Goal: Check status: Check status

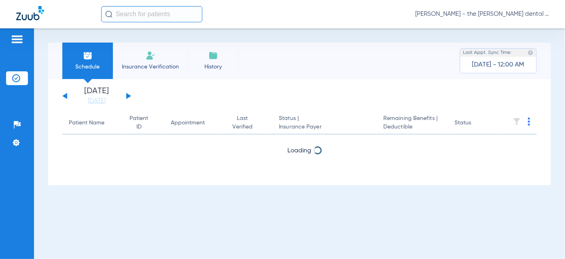
click at [128, 96] on button at bounding box center [128, 96] width 5 height 6
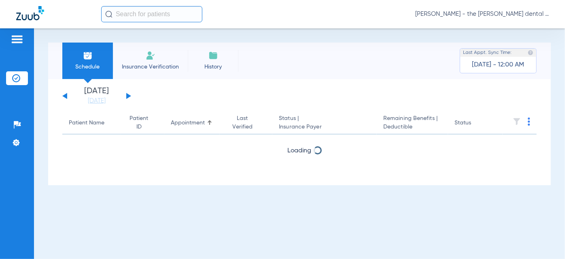
click at [128, 96] on button at bounding box center [128, 96] width 5 height 6
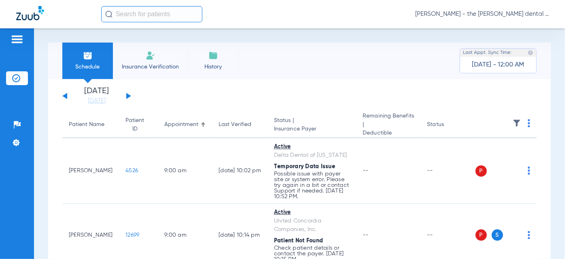
click at [128, 96] on button at bounding box center [128, 96] width 5 height 6
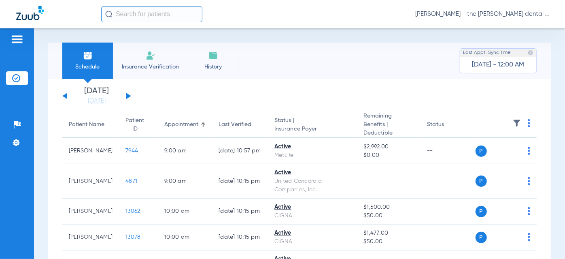
click at [128, 98] on div "[DATE] [DATE] [DATE] [DATE] [DATE] [DATE] [DATE] [DATE] [DATE] [DATE] [DATE] [D…" at bounding box center [96, 96] width 69 height 18
click at [128, 96] on button at bounding box center [128, 96] width 5 height 6
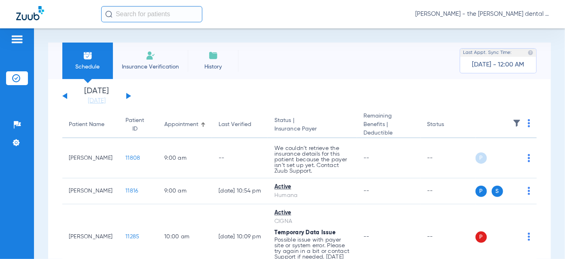
click at [128, 95] on button at bounding box center [128, 96] width 5 height 6
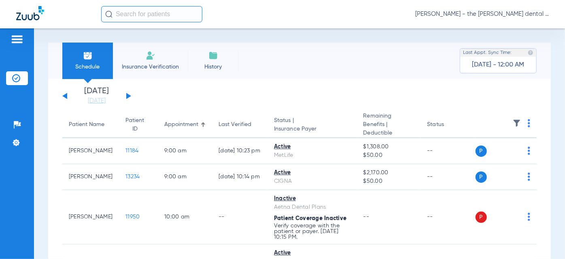
click at [126, 96] on button at bounding box center [128, 96] width 5 height 6
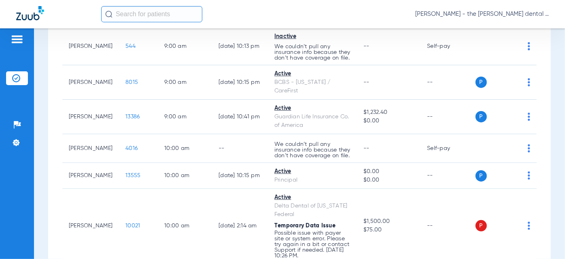
scroll to position [147, 0]
